Goal: Task Accomplishment & Management: Use online tool/utility

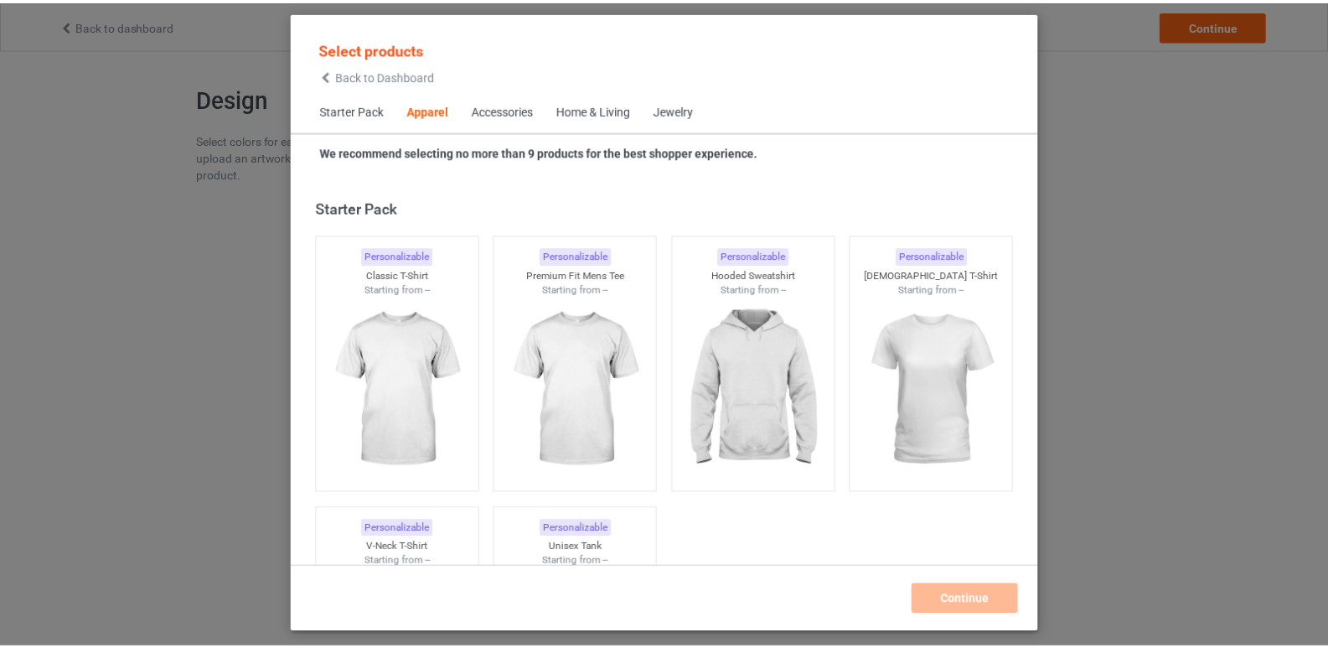
scroll to position [624, 0]
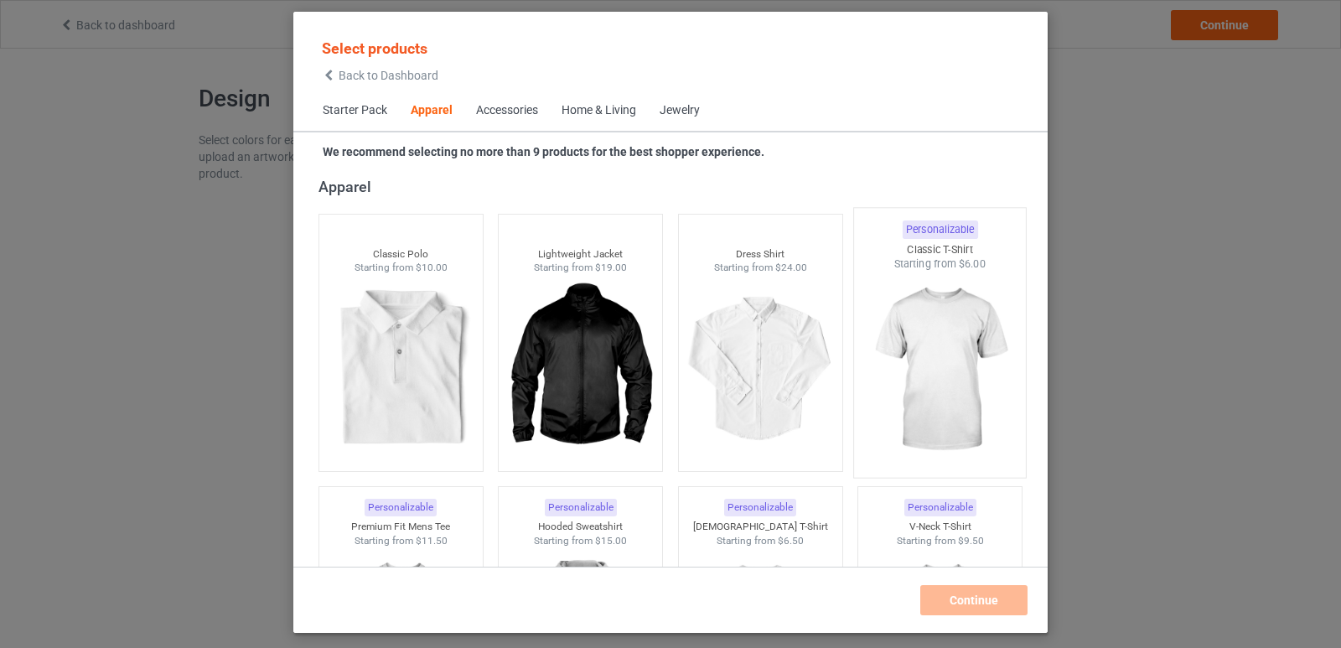
click at [926, 348] on img at bounding box center [940, 370] width 158 height 197
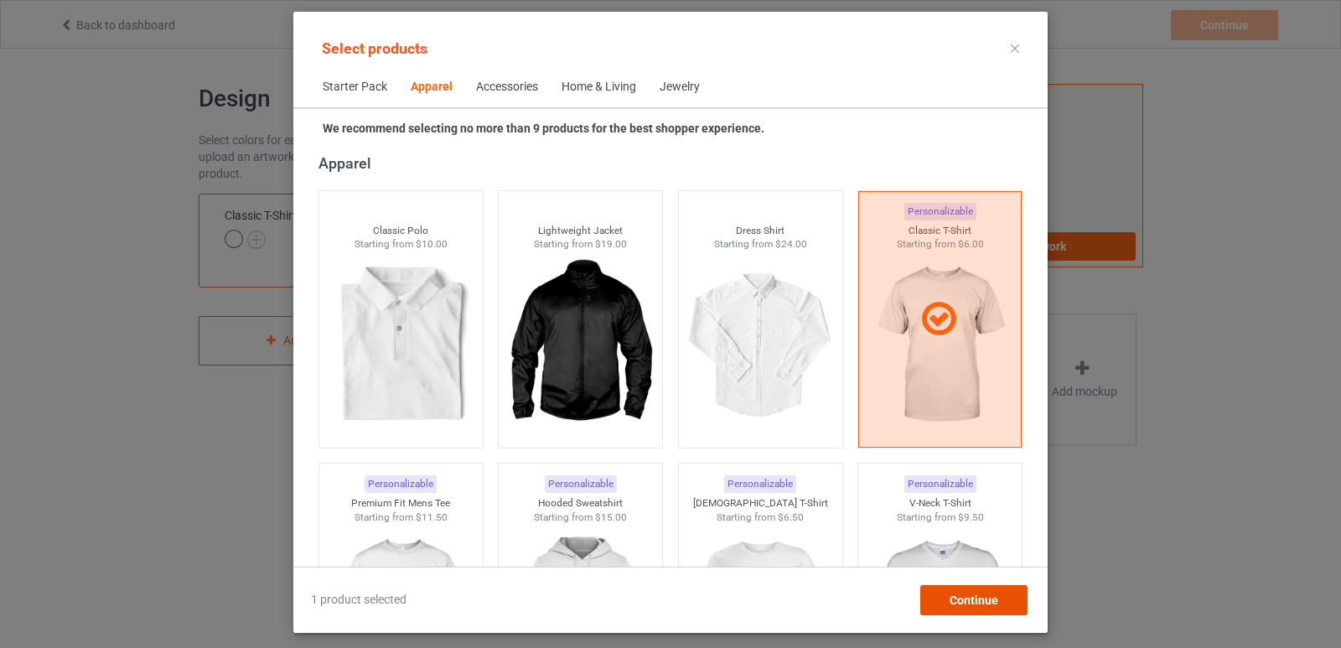
click at [959, 606] on div "Continue" at bounding box center [973, 600] width 107 height 30
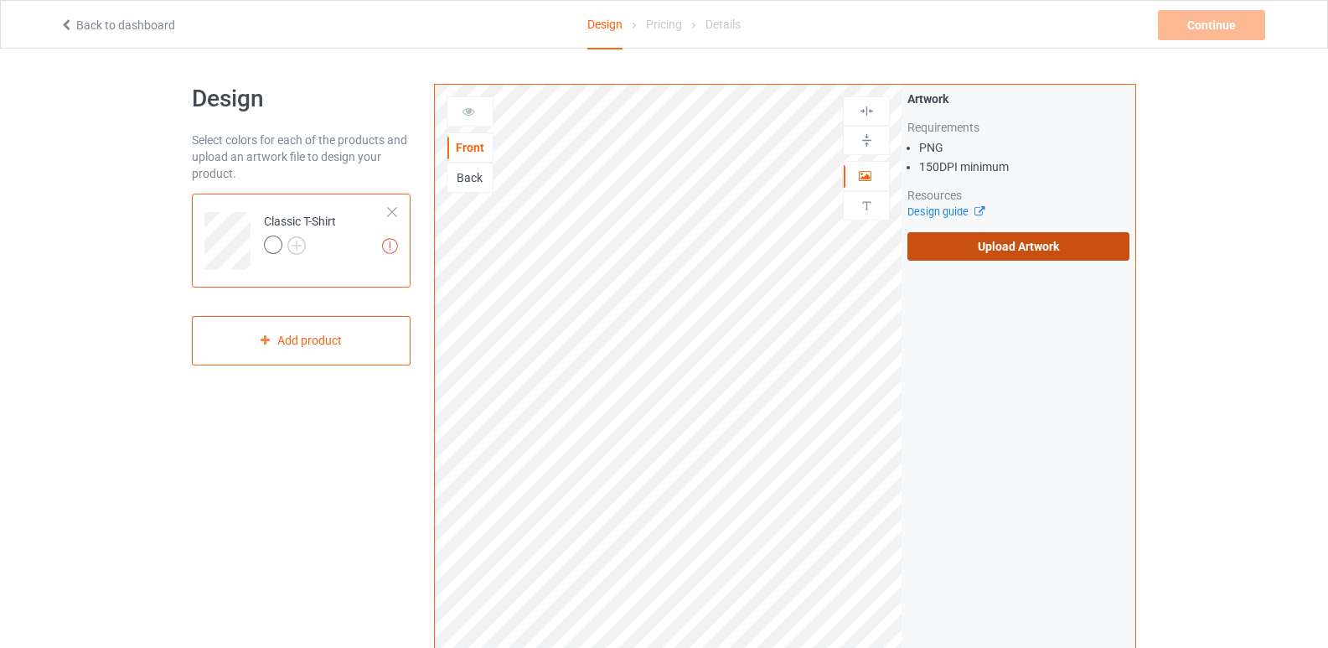
click at [1002, 253] on label "Upload Artwork" at bounding box center [1019, 246] width 222 height 28
click at [0, 0] on input "Upload Artwork" at bounding box center [0, 0] width 0 height 0
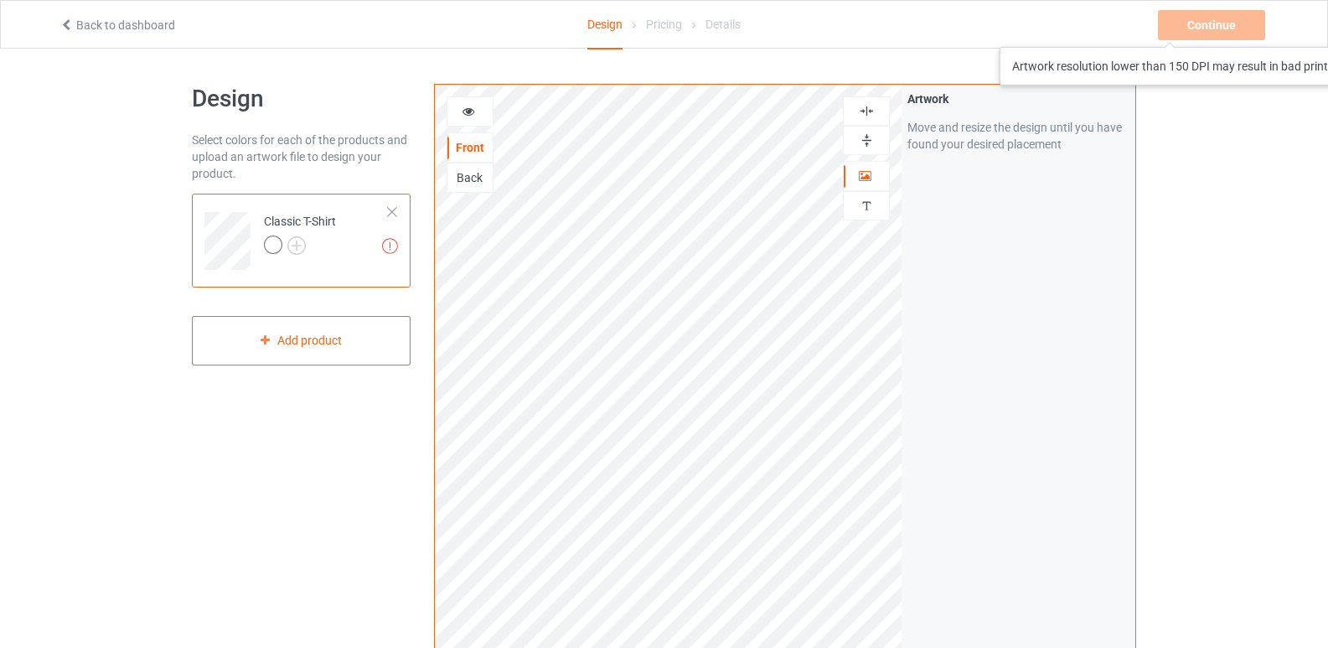
click at [1220, 30] on div "Continue Artwork resolution lower than 150 DPI may result in bad print" at bounding box center [1213, 25] width 111 height 30
click at [1222, 33] on div "Continue Artwork resolution lower than 150 DPI may result in bad print" at bounding box center [1213, 25] width 111 height 30
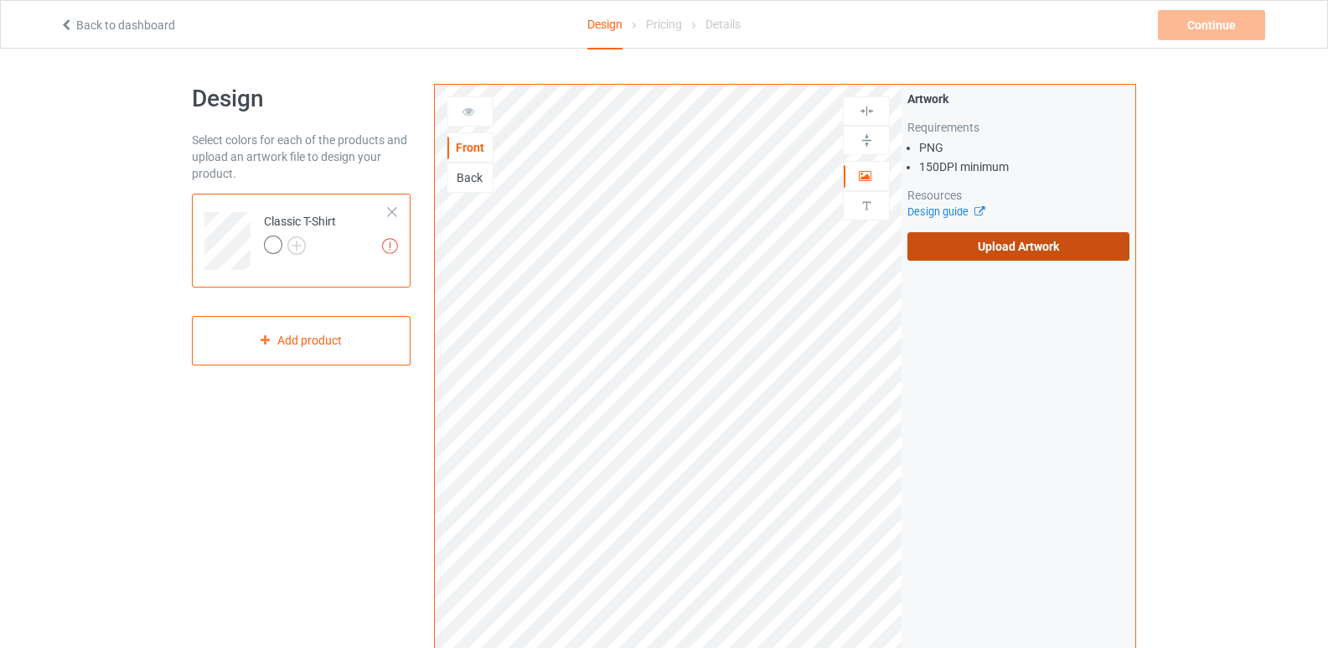
click at [1029, 247] on label "Upload Artwork" at bounding box center [1019, 246] width 222 height 28
click at [0, 0] on input "Upload Artwork" at bounding box center [0, 0] width 0 height 0
click at [970, 251] on label "Upload Artwork" at bounding box center [1019, 246] width 222 height 28
click at [0, 0] on input "Upload Artwork" at bounding box center [0, 0] width 0 height 0
click at [984, 232] on label "Upload Artwork" at bounding box center [1019, 246] width 222 height 28
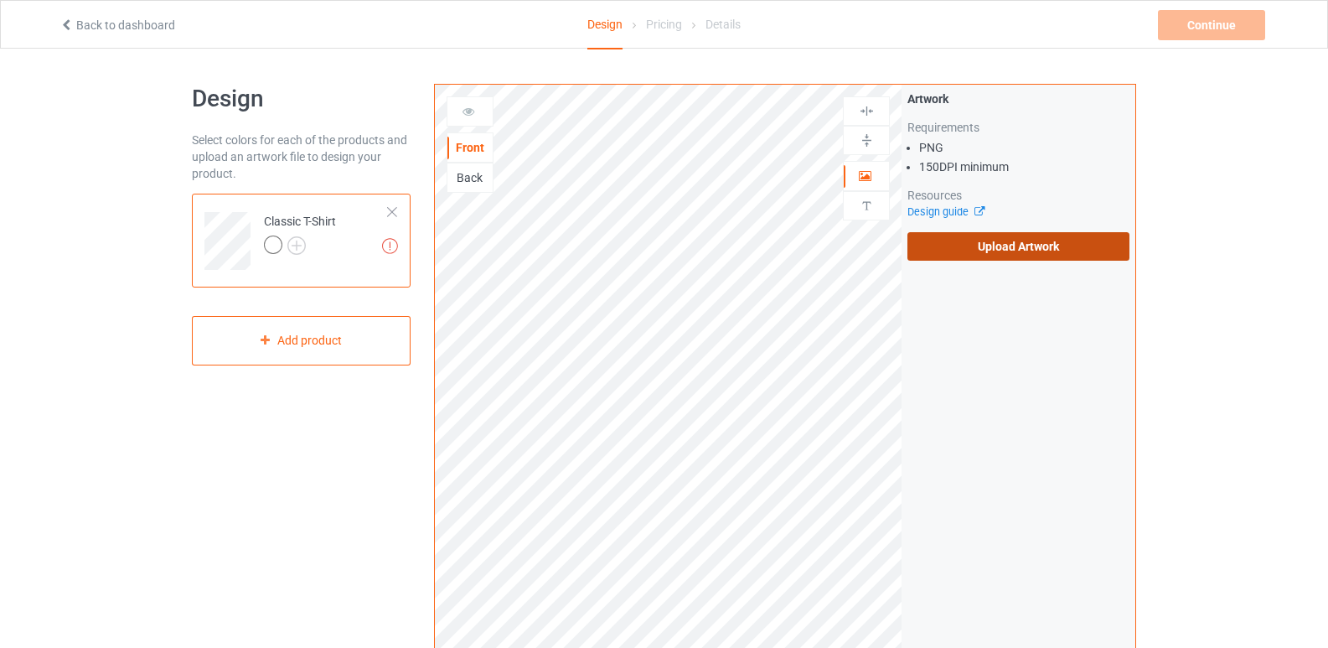
click at [0, 0] on input "Upload Artwork" at bounding box center [0, 0] width 0 height 0
